Goal: Transaction & Acquisition: Purchase product/service

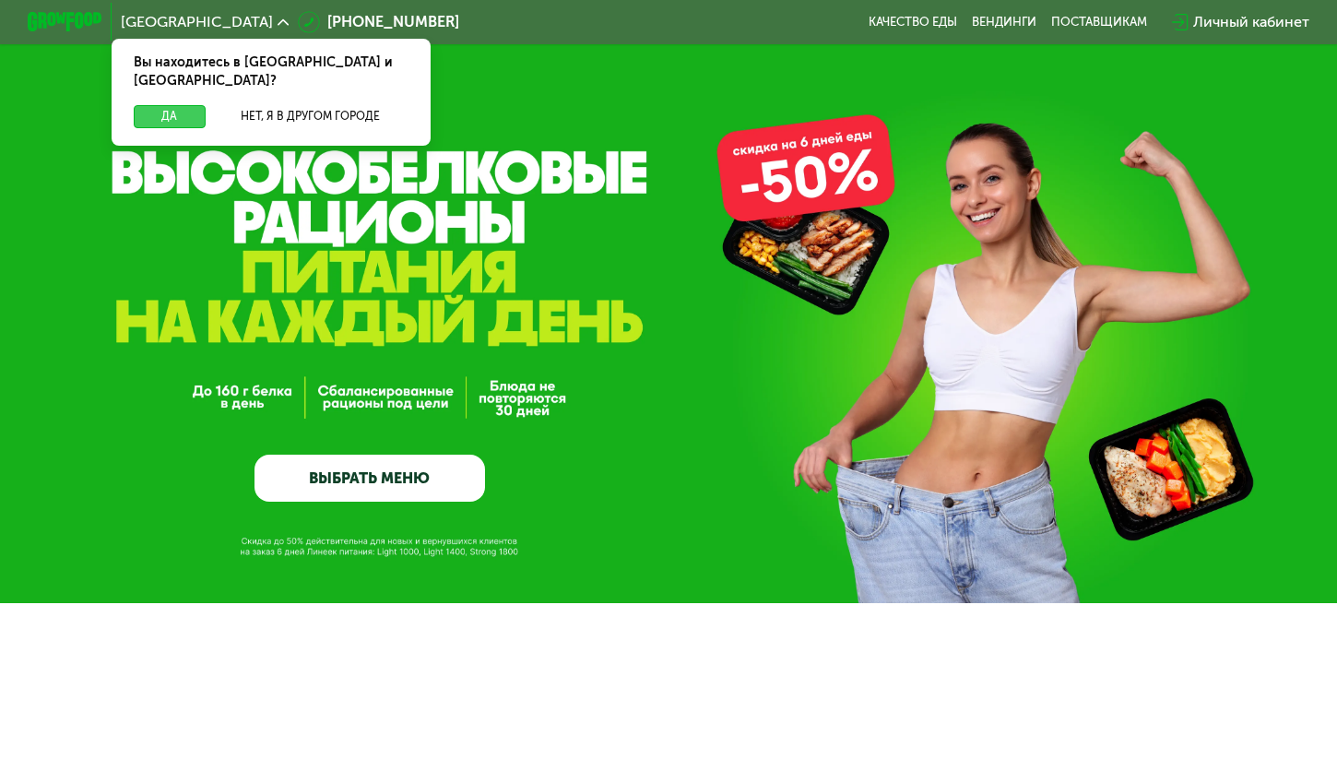
click at [169, 105] on button "Да" at bounding box center [170, 116] width 72 height 22
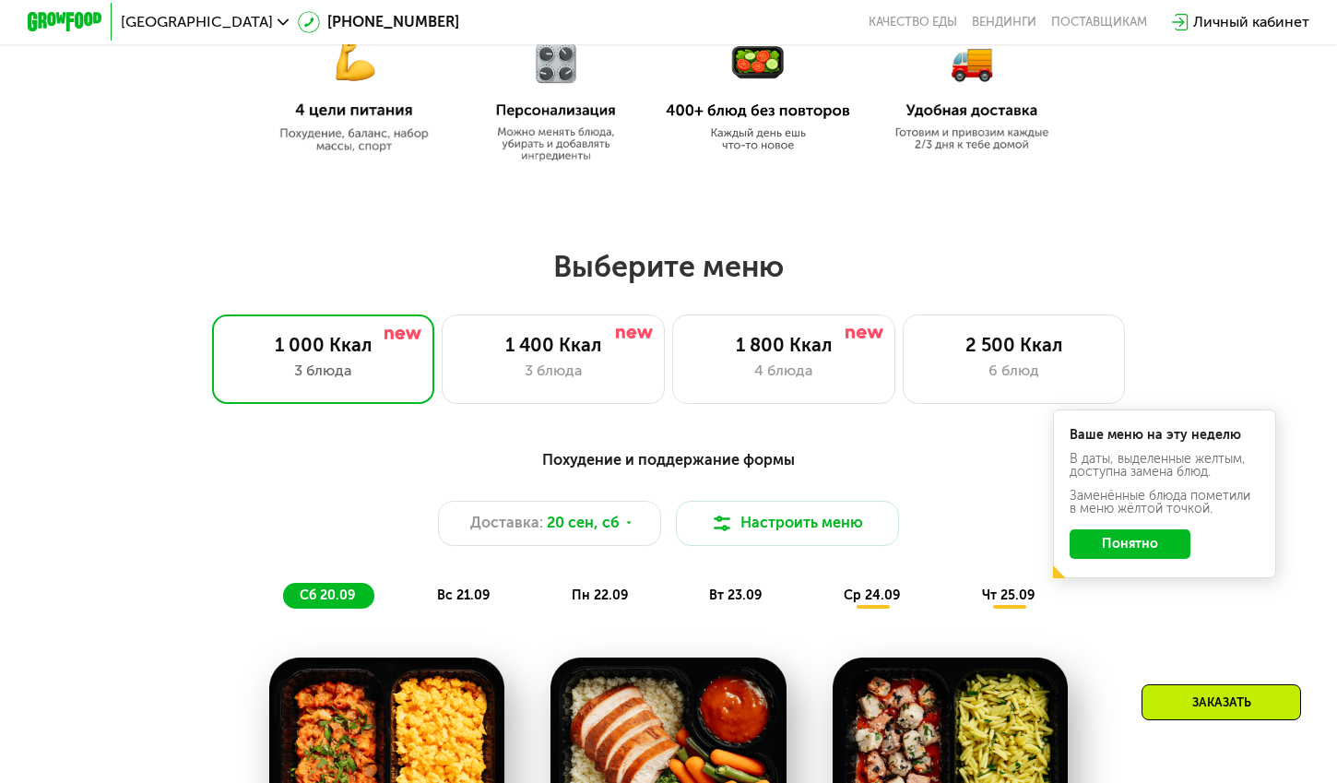
scroll to position [892, 0]
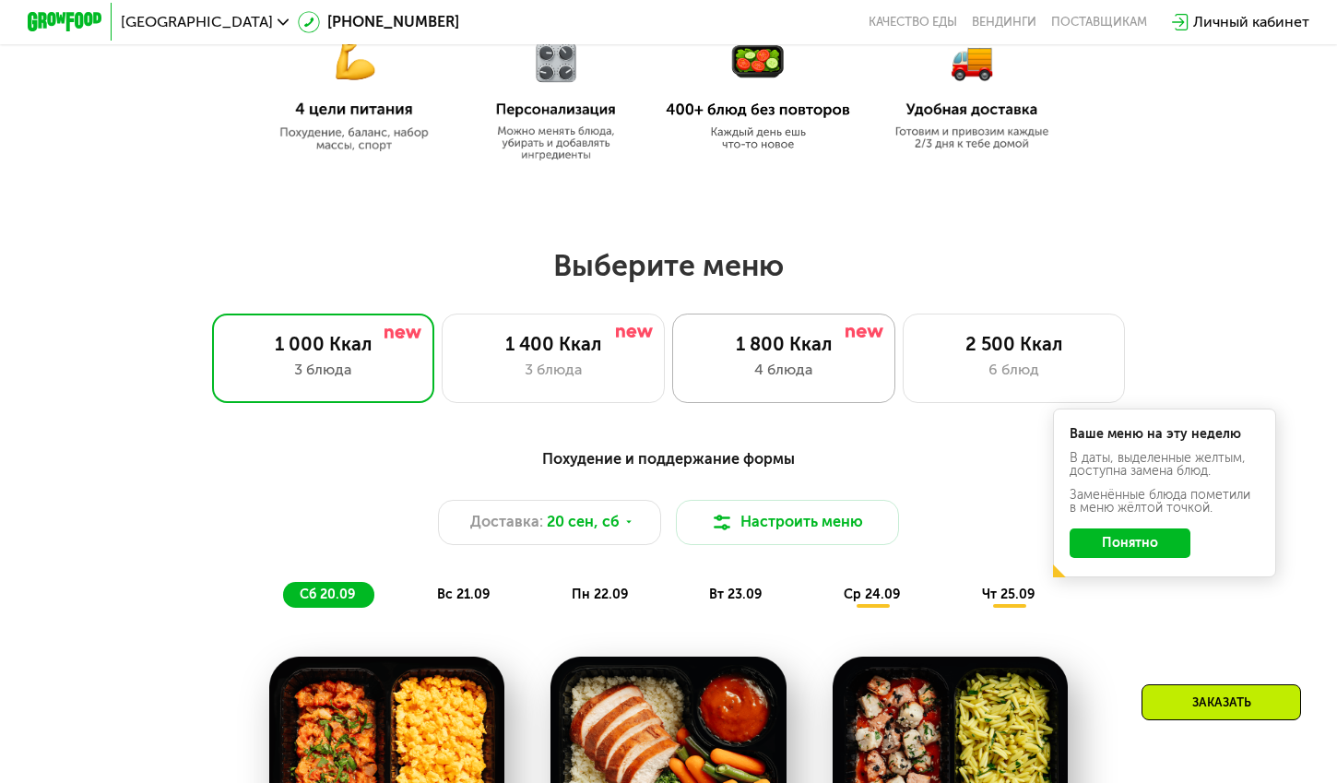
click at [775, 365] on div "4 блюда" at bounding box center [784, 370] width 184 height 22
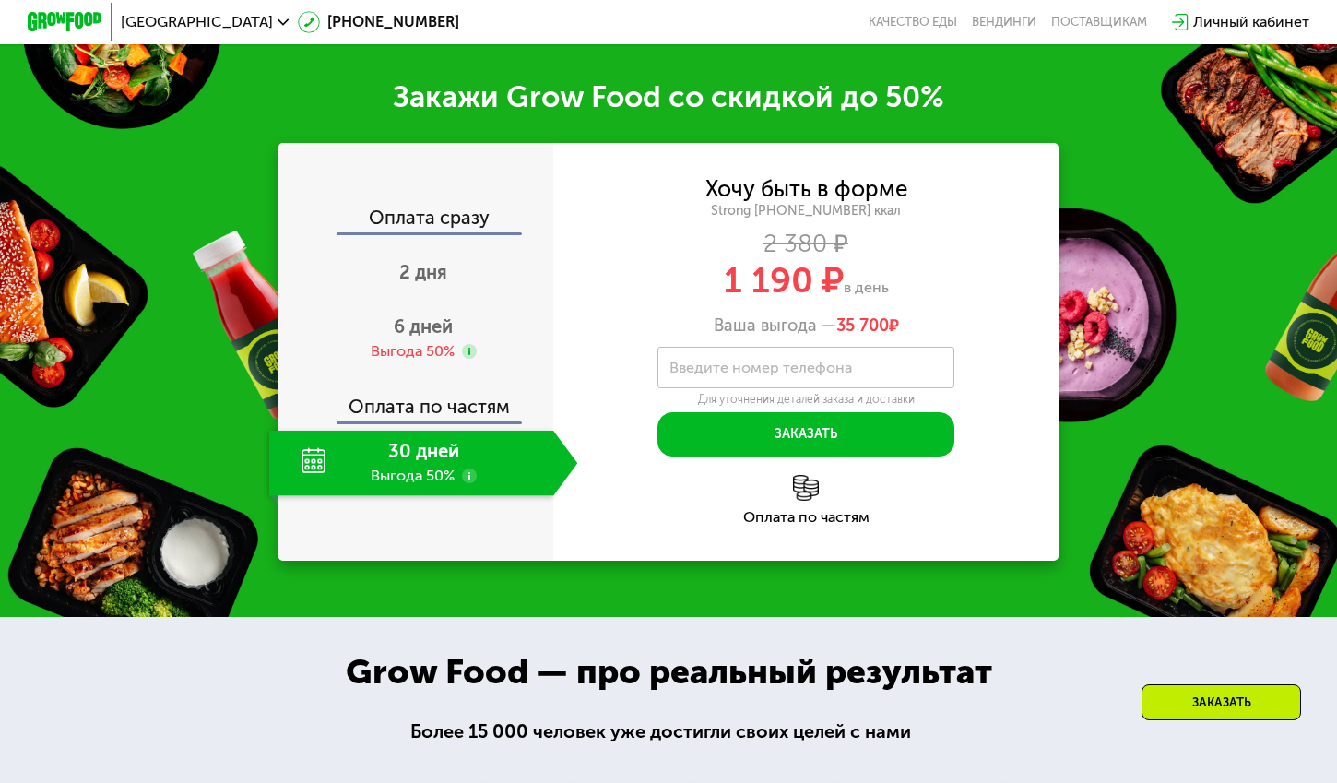
scroll to position [2061, 0]
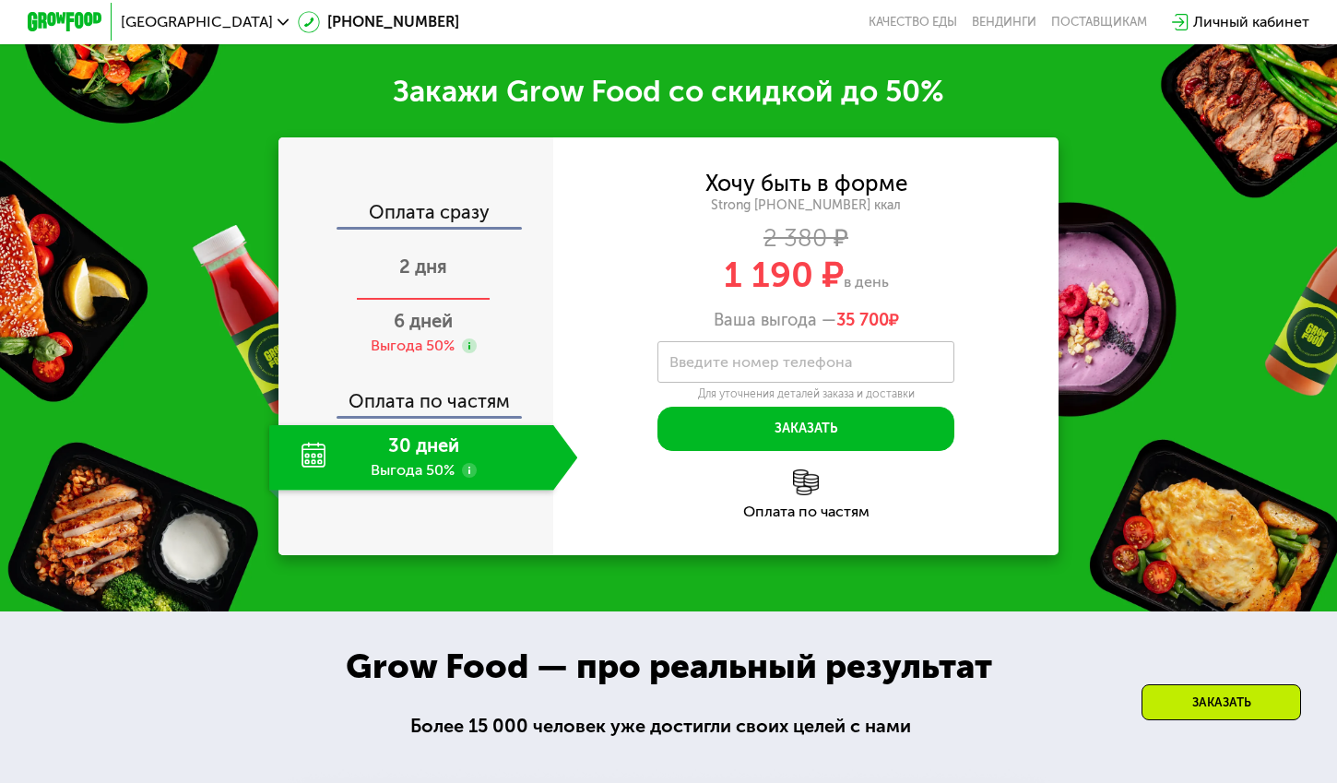
click at [401, 301] on div "2 дня" at bounding box center [423, 268] width 308 height 65
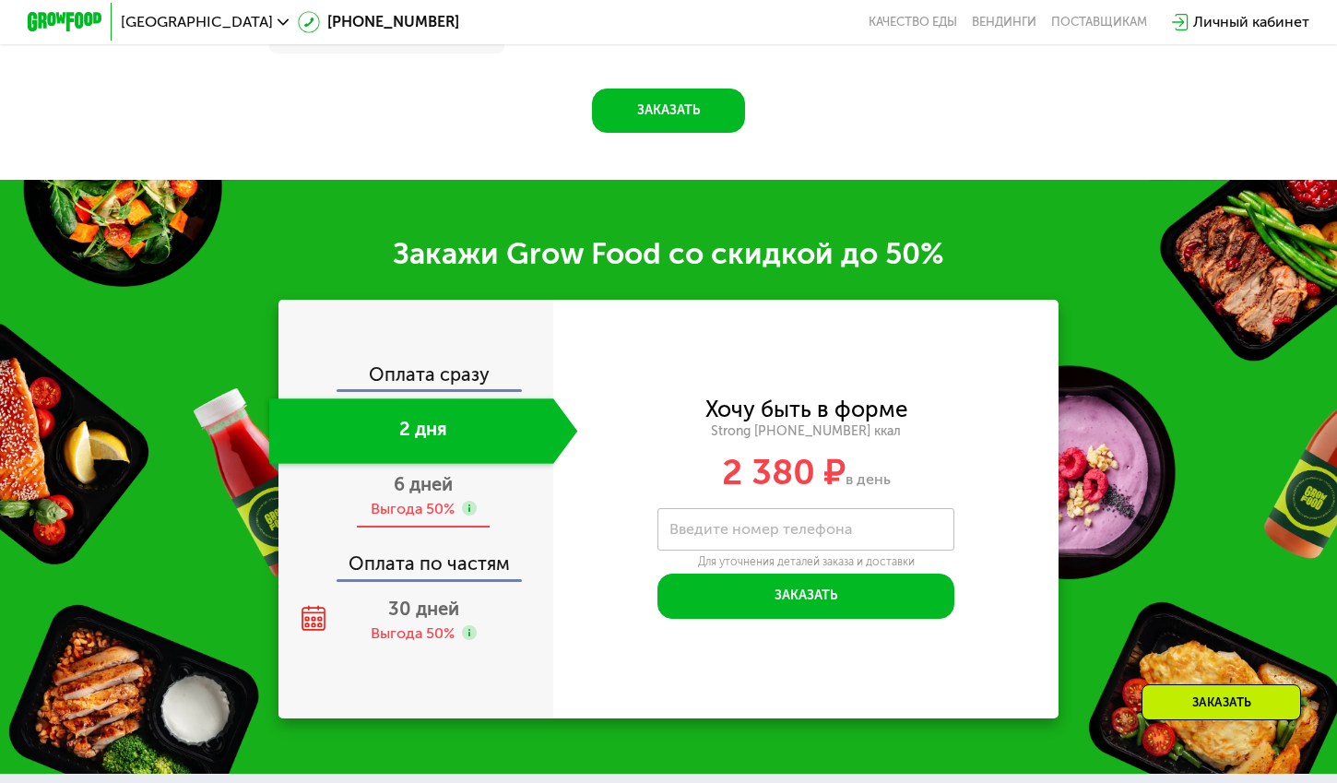
click at [408, 492] on span "6 дней" at bounding box center [423, 484] width 59 height 22
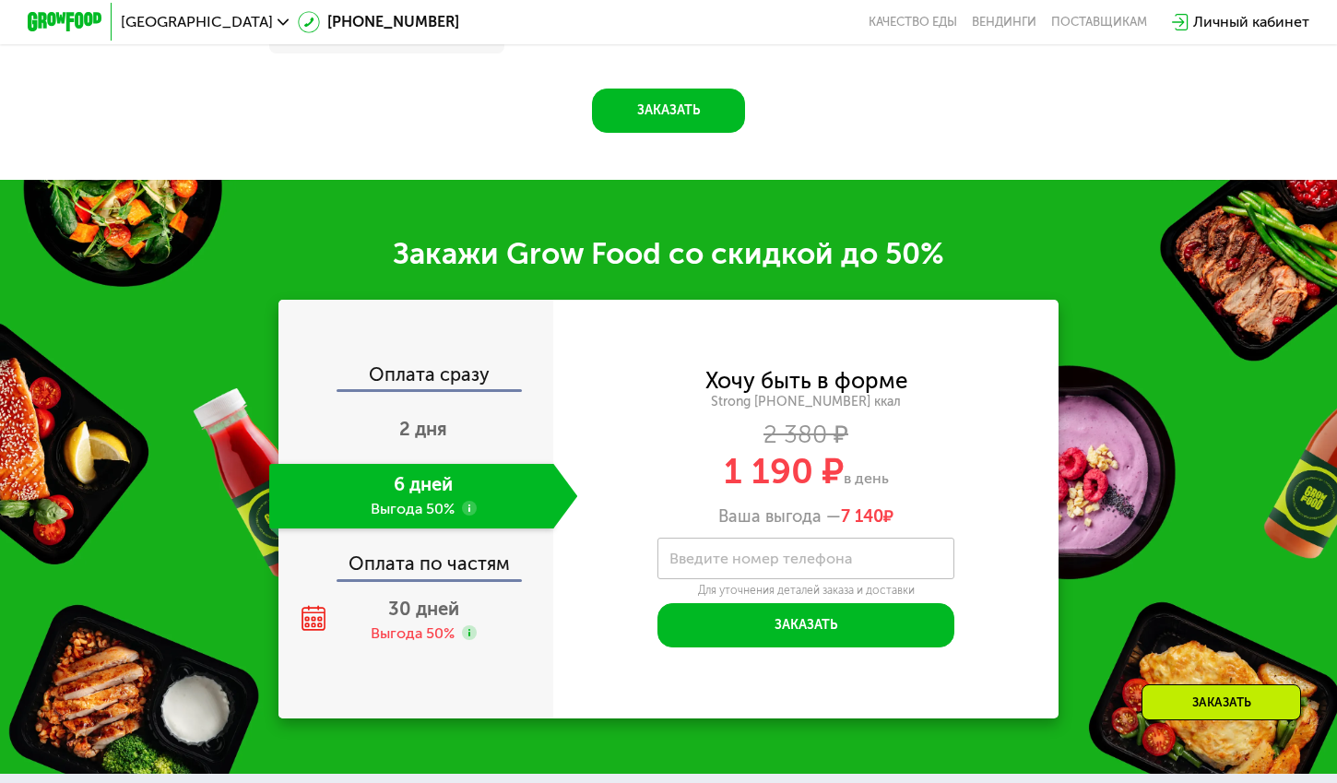
click at [452, 368] on div "Оплата сразу" at bounding box center [416, 377] width 273 height 24
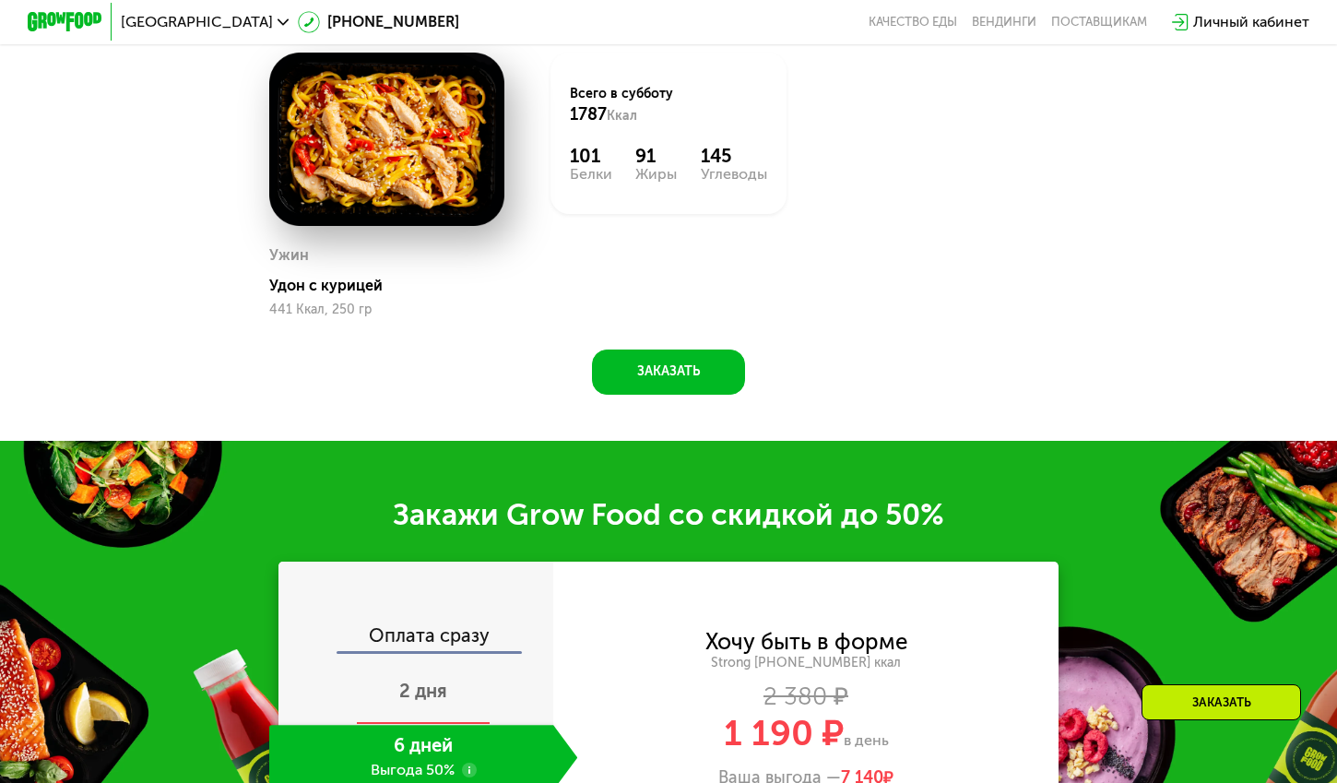
click at [437, 680] on span "2 дня" at bounding box center [423, 691] width 48 height 22
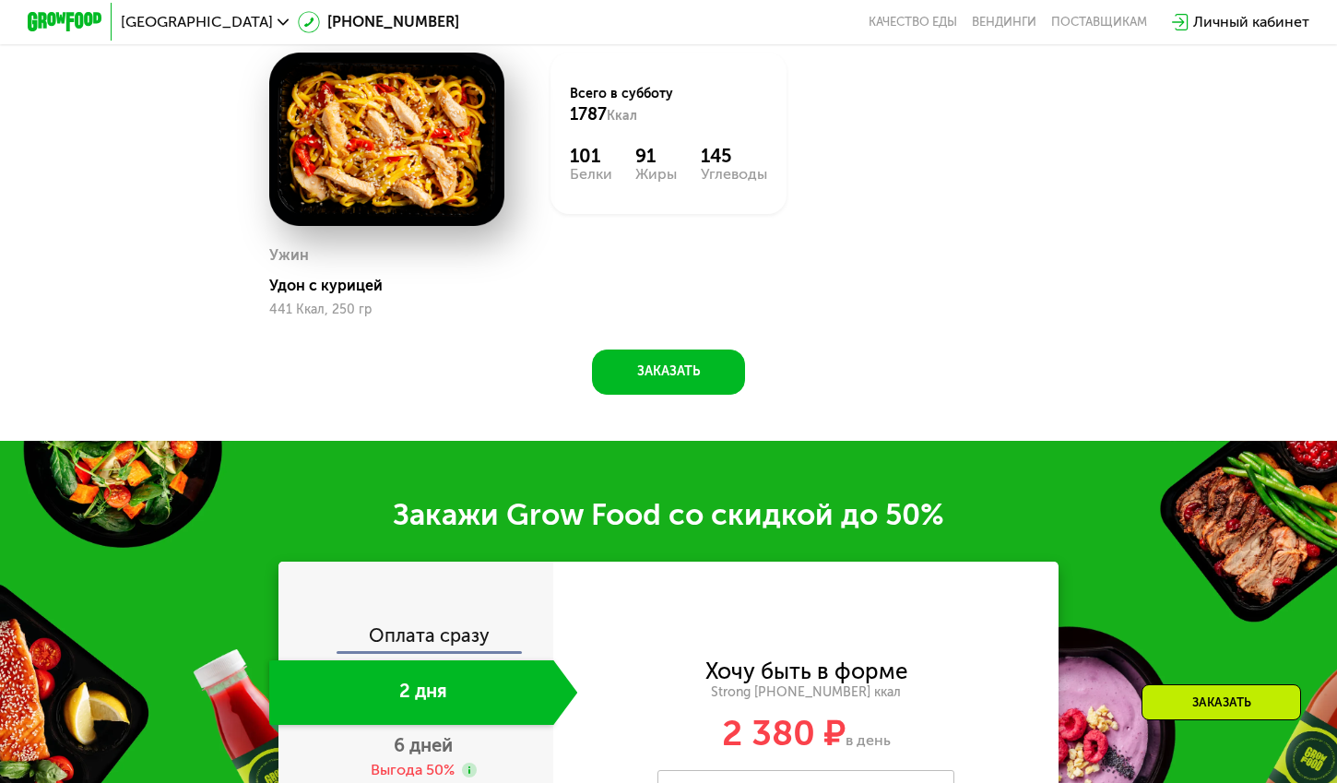
scroll to position [2052, 0]
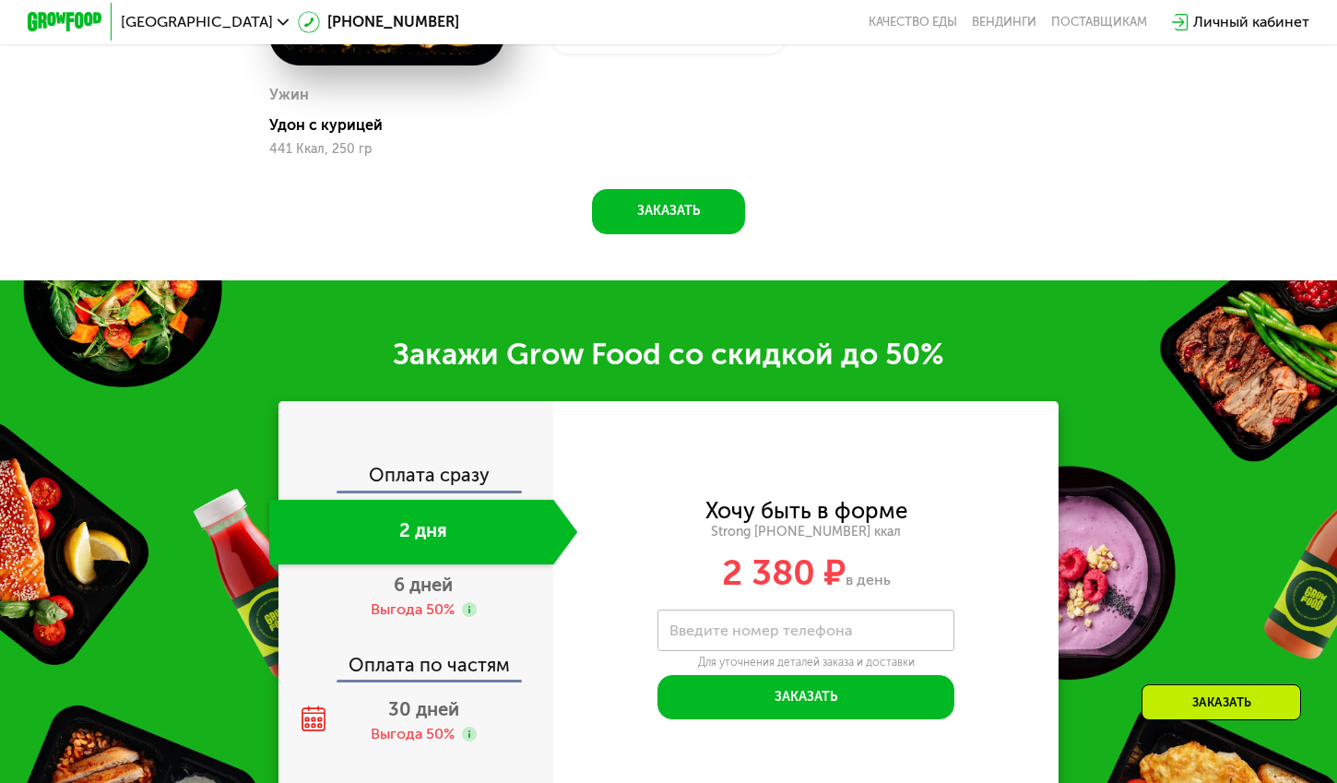
click at [447, 466] on div "Оплата сразу" at bounding box center [416, 478] width 273 height 24
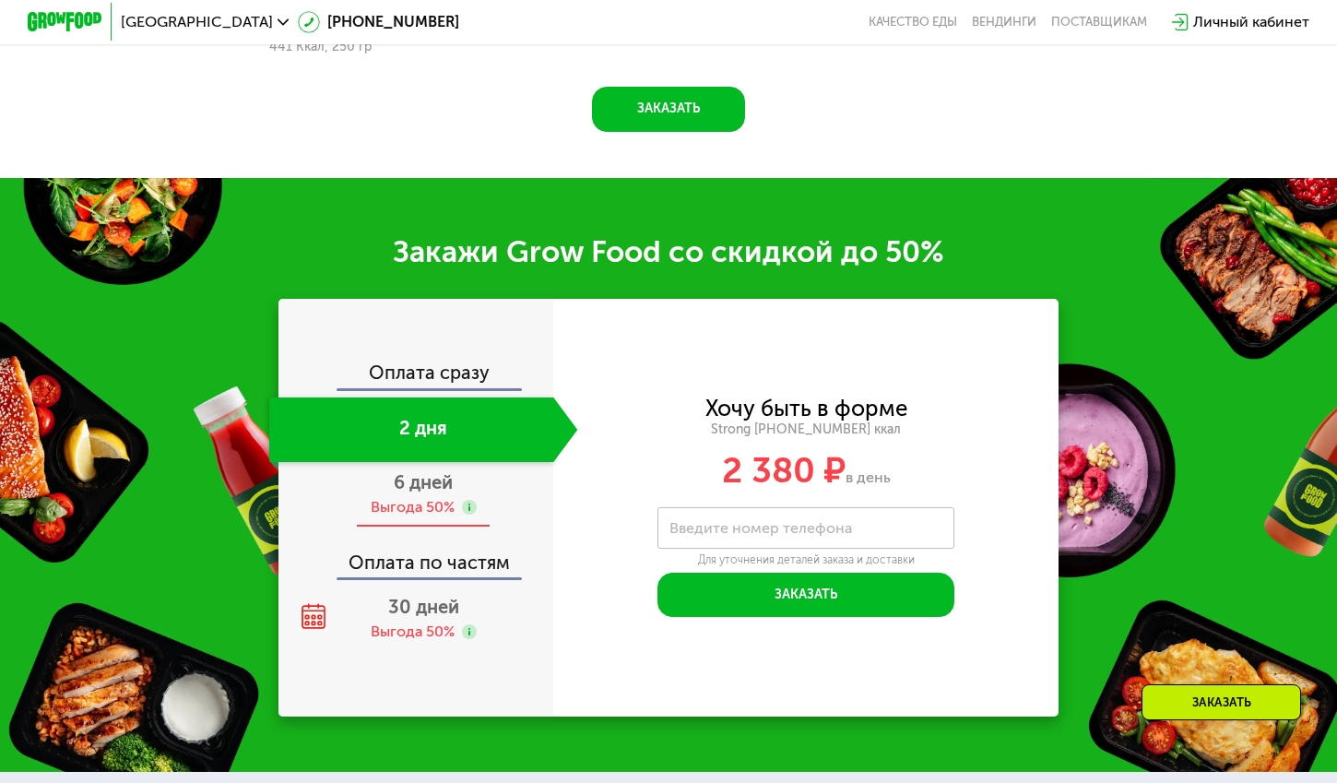
click at [405, 518] on div "6 дней Выгода 50%" at bounding box center [423, 494] width 308 height 65
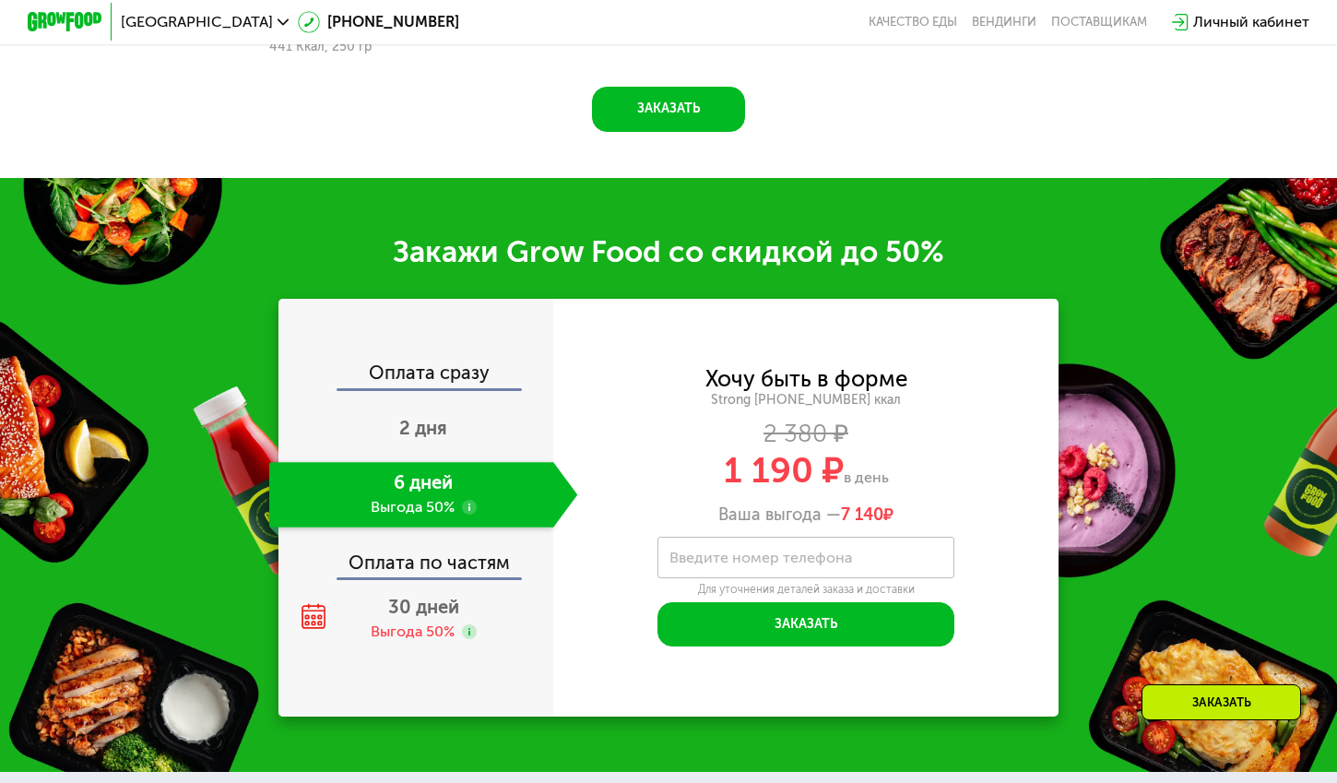
click at [408, 579] on div "Оплата сразу 2 дня 6 дней Выгода 50% Оплата по частям 30 дней Выгода 50%" at bounding box center [416, 507] width 275 height 288
click at [423, 615] on span "30 дней" at bounding box center [423, 607] width 71 height 22
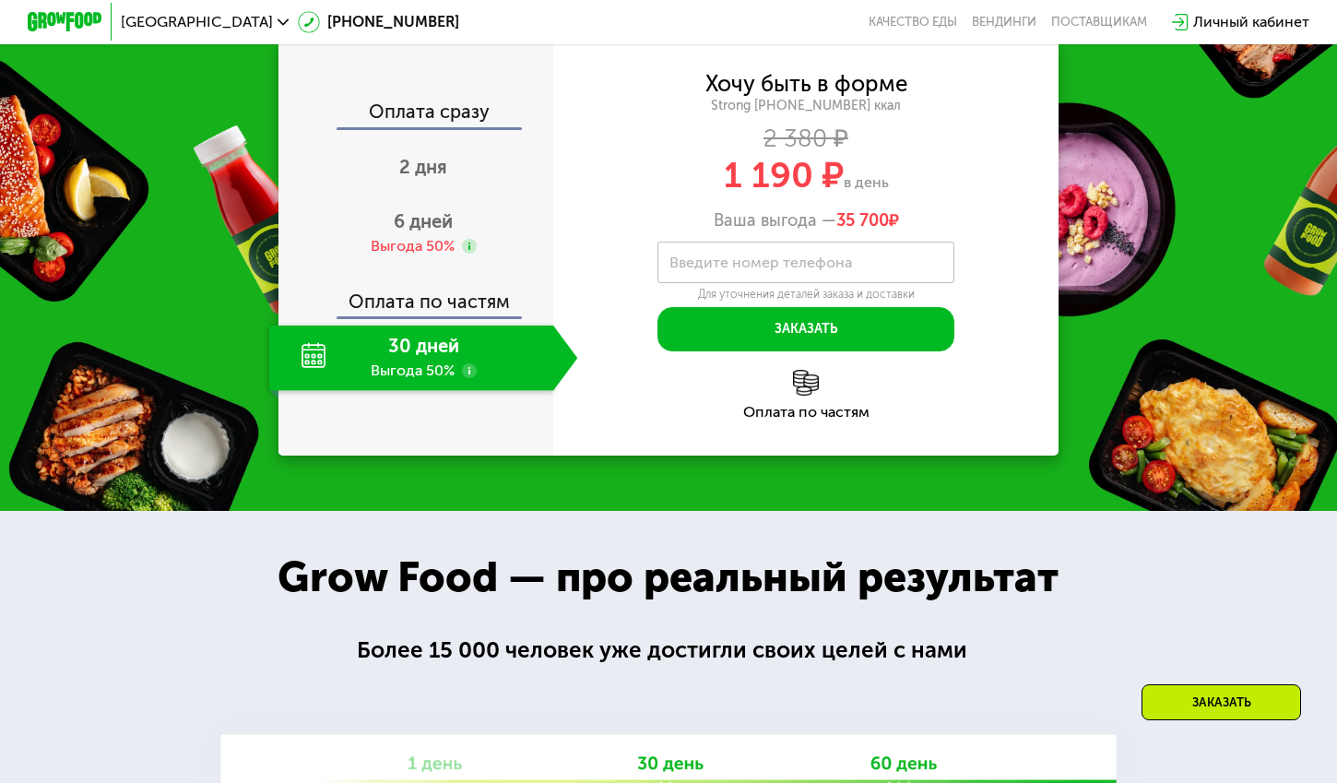
scroll to position [2414, 0]
